Goal: Information Seeking & Learning: Check status

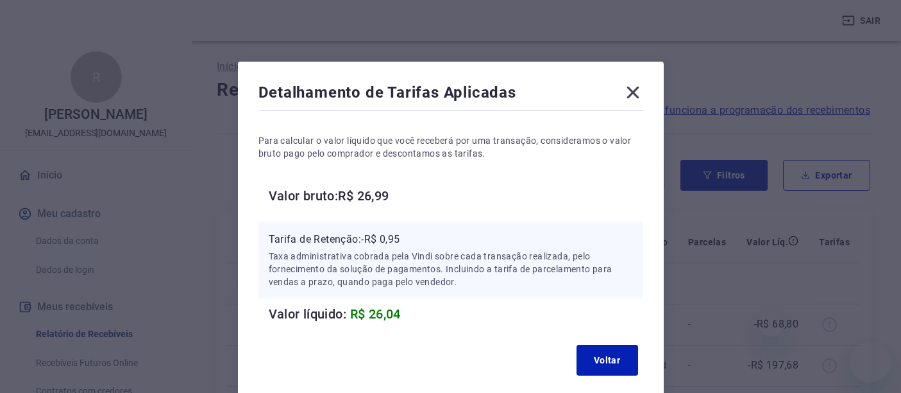
drag, startPoint x: 0, startPoint y: 0, endPoint x: 897, endPoint y: 139, distance: 908.1
click at [637, 90] on icon at bounding box center [633, 92] width 21 height 21
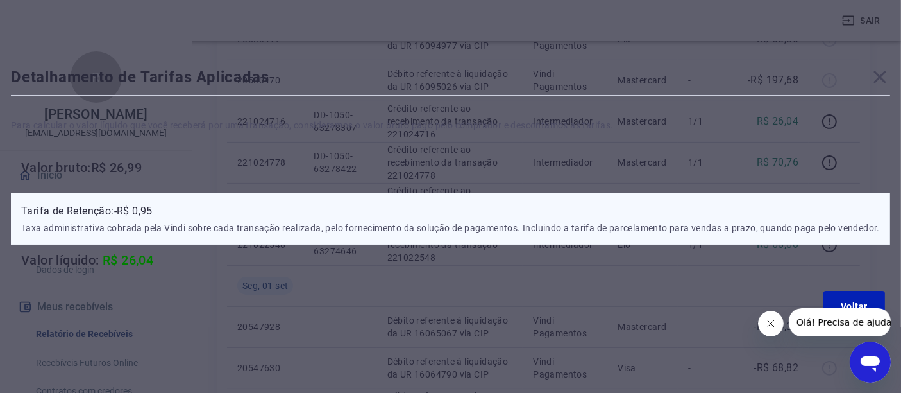
scroll to position [285, 0]
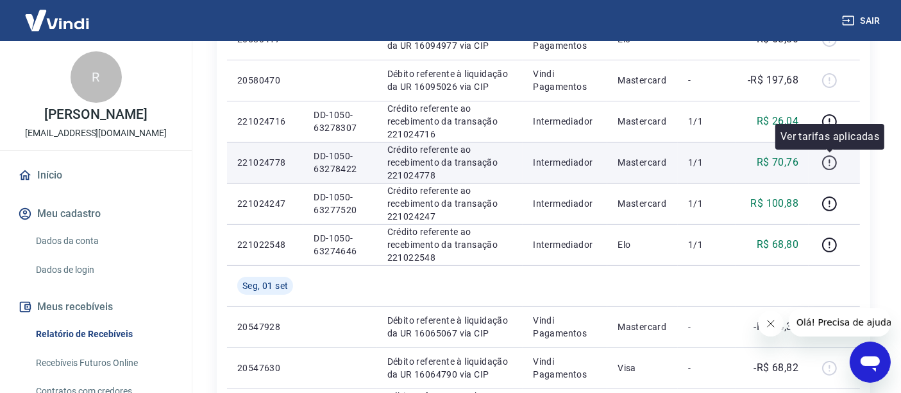
click at [826, 163] on icon "button" at bounding box center [830, 163] width 16 height 16
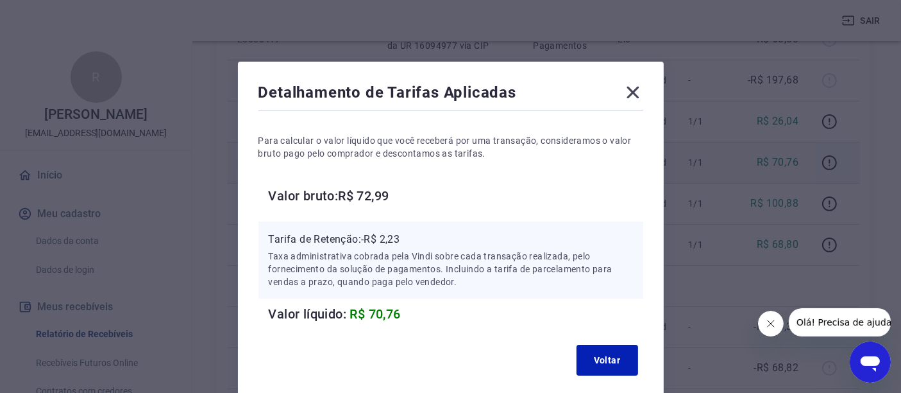
click at [627, 90] on icon at bounding box center [633, 92] width 21 height 21
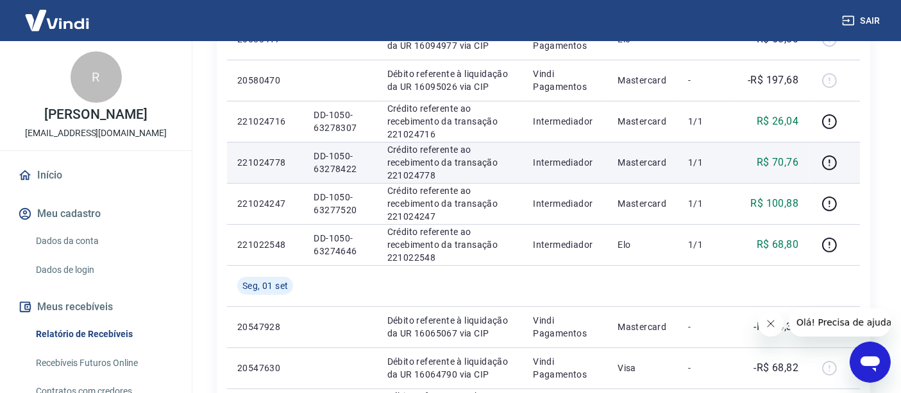
scroll to position [214, 0]
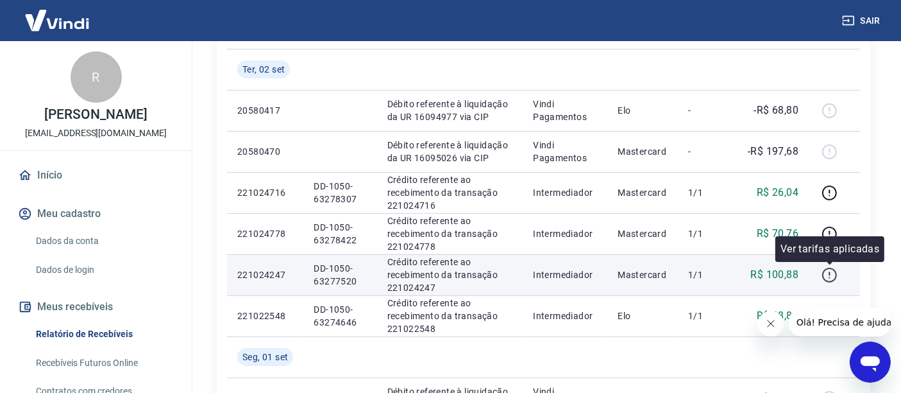
click at [826, 272] on icon "button" at bounding box center [830, 275] width 16 height 16
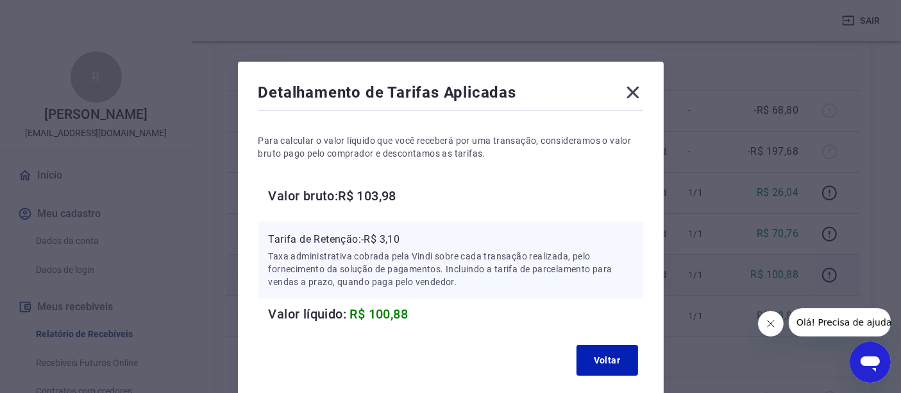
drag, startPoint x: 554, startPoint y: 87, endPoint x: 564, endPoint y: 86, distance: 9.7
click at [555, 87] on div "Detalhamento de Tarifas Aplicadas" at bounding box center [451, 95] width 385 height 26
click at [630, 90] on icon at bounding box center [633, 93] width 12 height 12
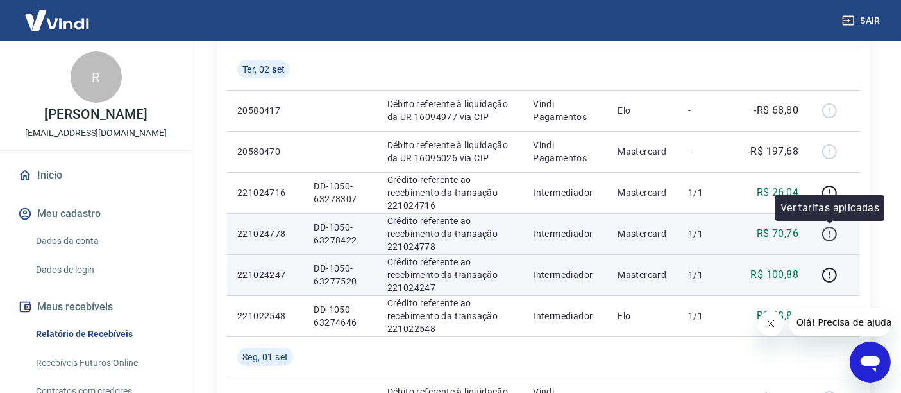
click at [827, 232] on icon "button" at bounding box center [830, 234] width 16 height 16
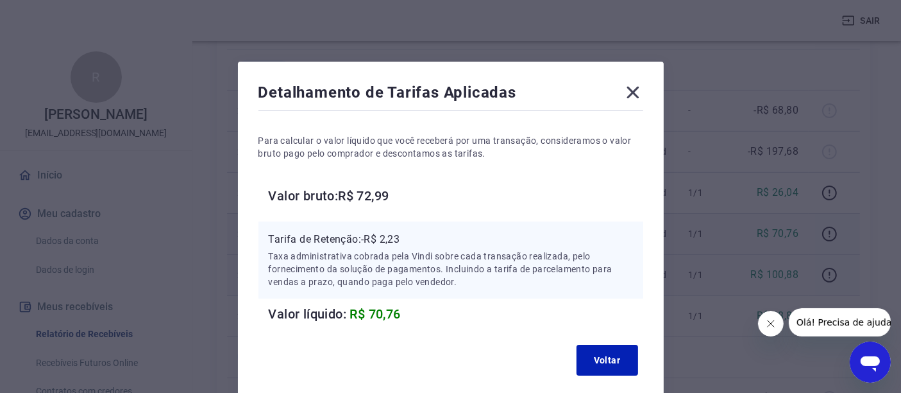
click at [557, 85] on div "Detalhamento de Tarifas Aplicadas" at bounding box center [451, 95] width 385 height 26
click at [626, 90] on icon at bounding box center [633, 92] width 21 height 21
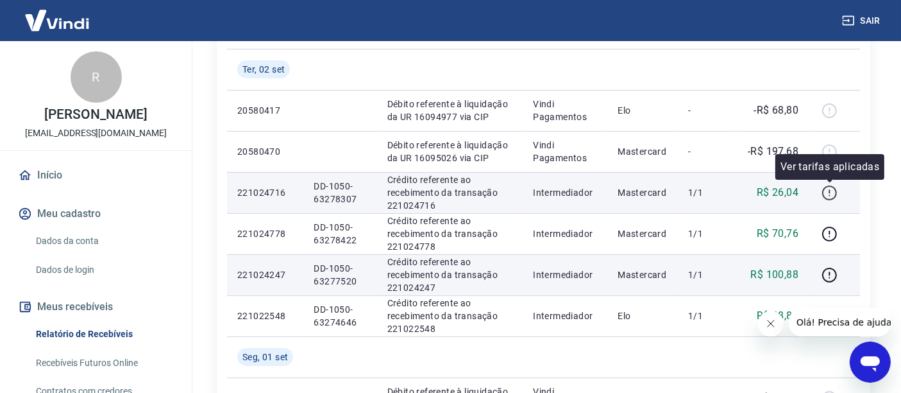
click at [828, 189] on icon "button" at bounding box center [830, 193] width 16 height 16
